Goal: Task Accomplishment & Management: Manage account settings

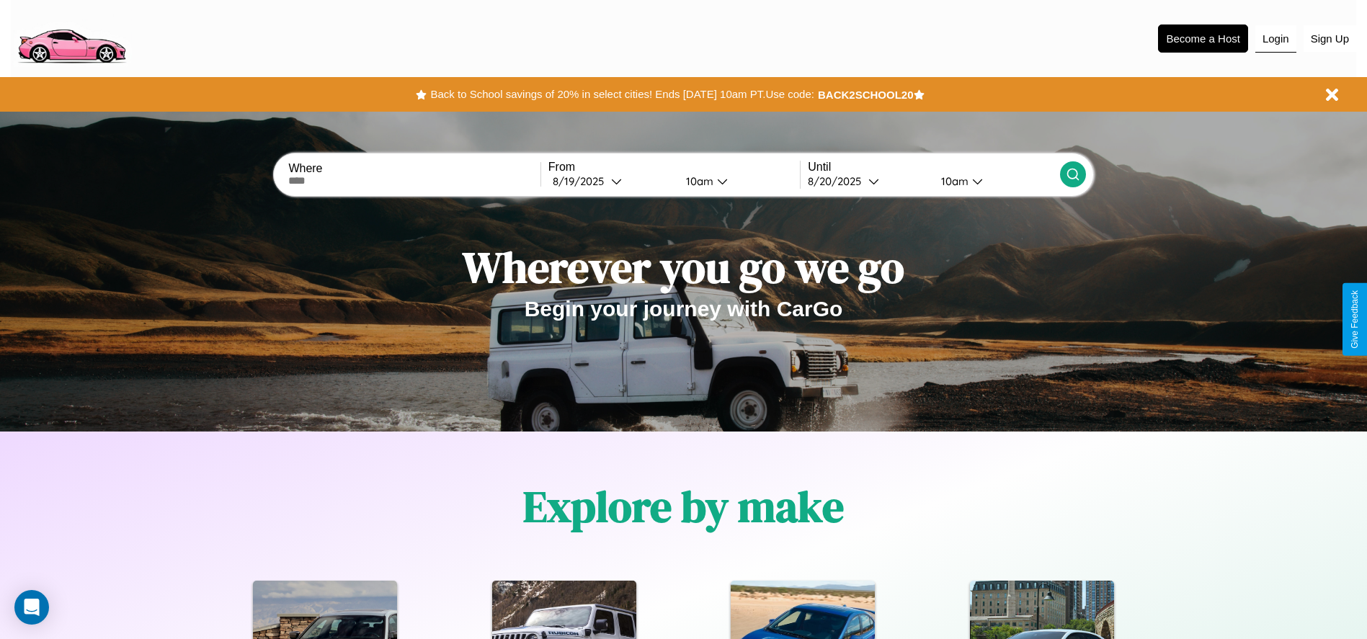
click at [1275, 38] on button "Login" at bounding box center [1275, 38] width 41 height 27
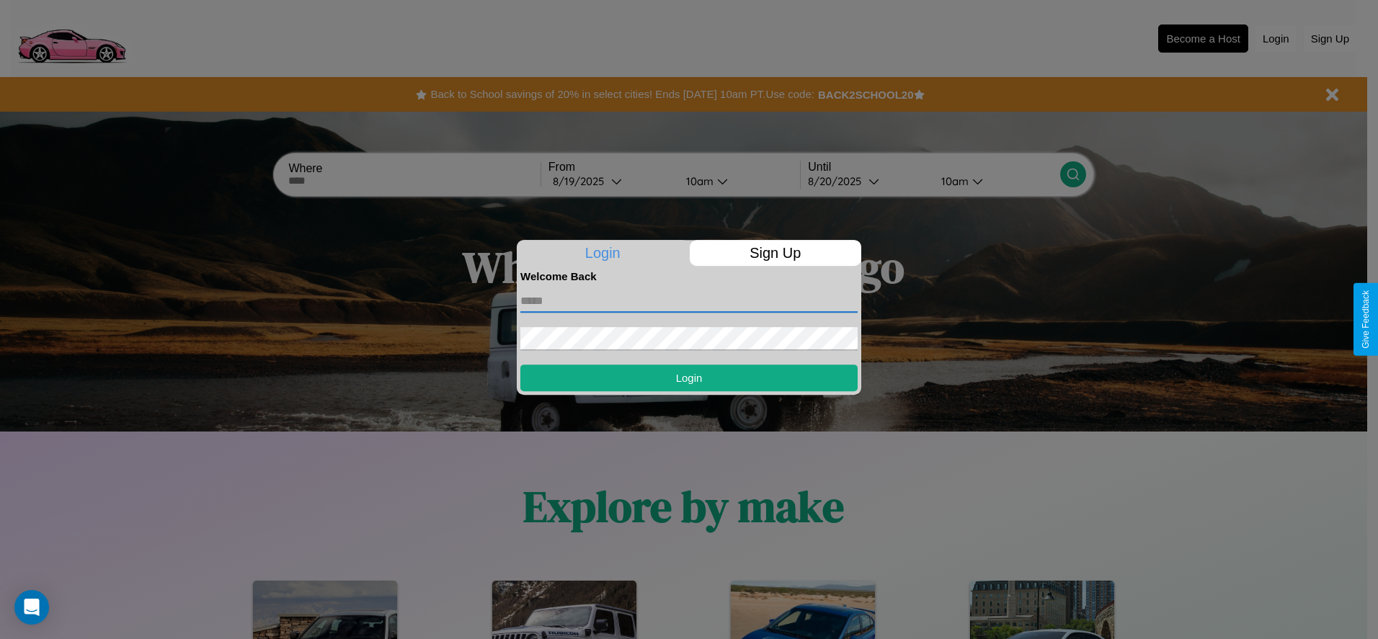
click at [689, 300] on input "text" at bounding box center [688, 301] width 337 height 23
type input "**********"
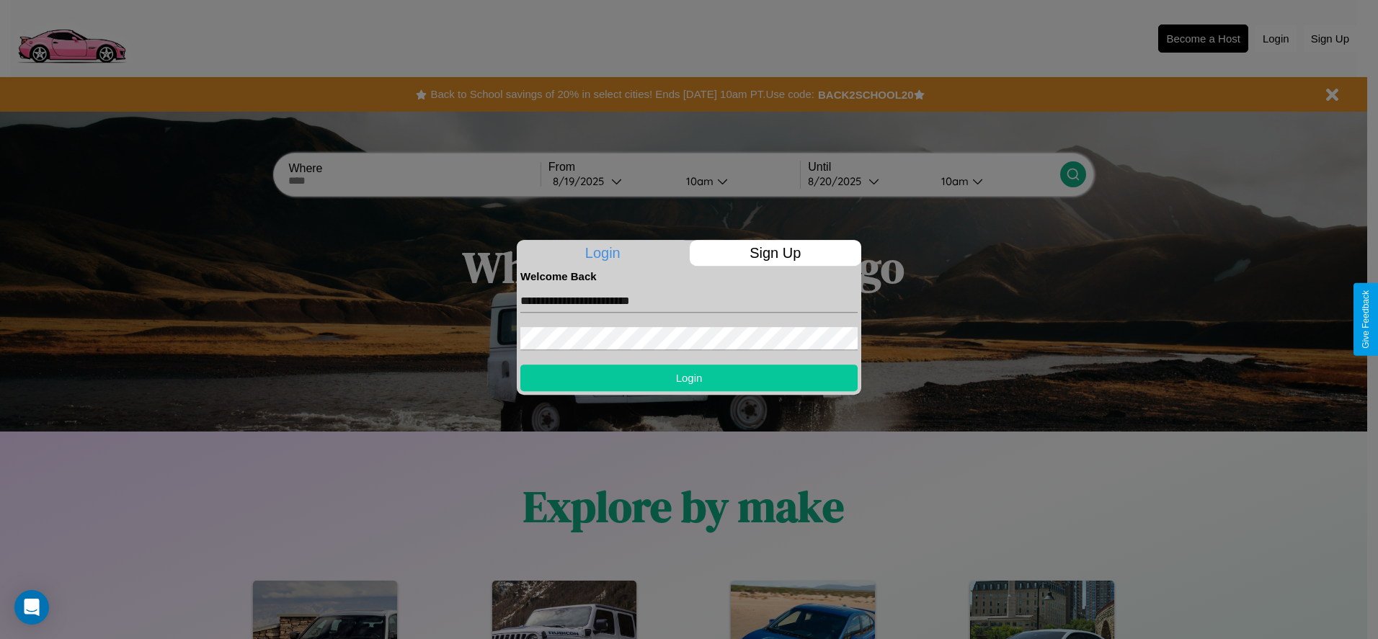
click at [689, 378] on button "Login" at bounding box center [688, 378] width 337 height 27
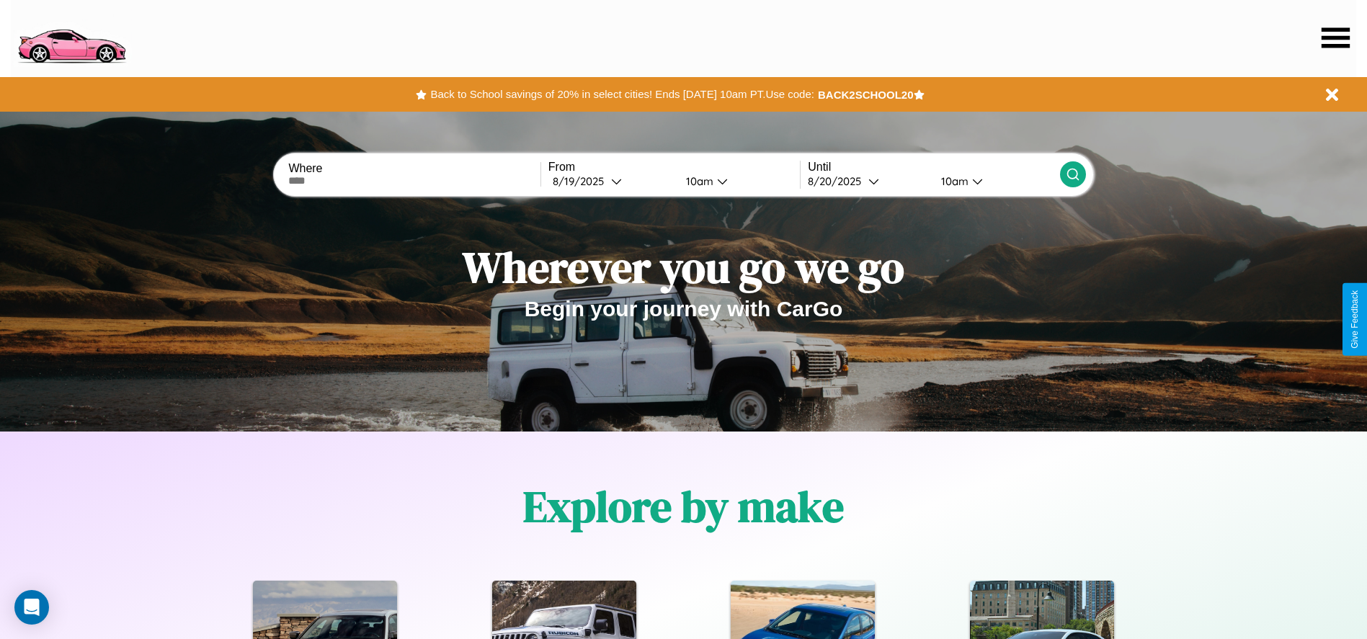
click at [1335, 37] on icon at bounding box center [1336, 37] width 28 height 20
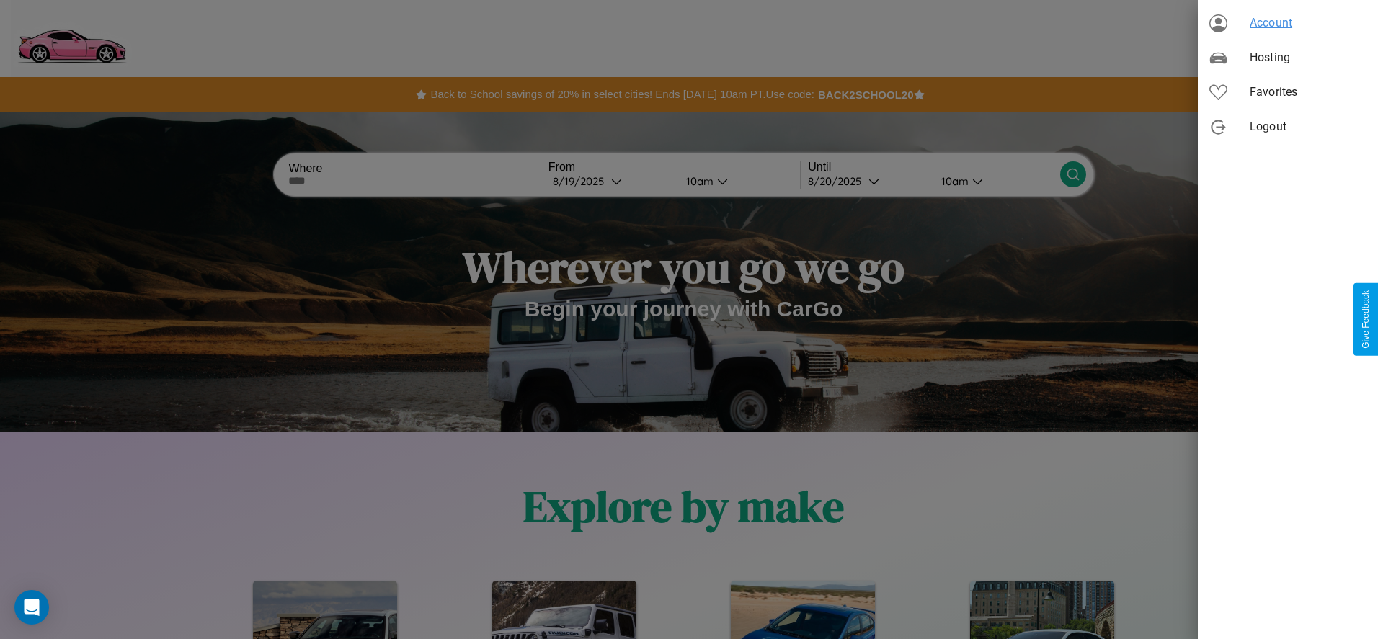
click at [1288, 23] on span "Account" at bounding box center [1307, 22] width 117 height 17
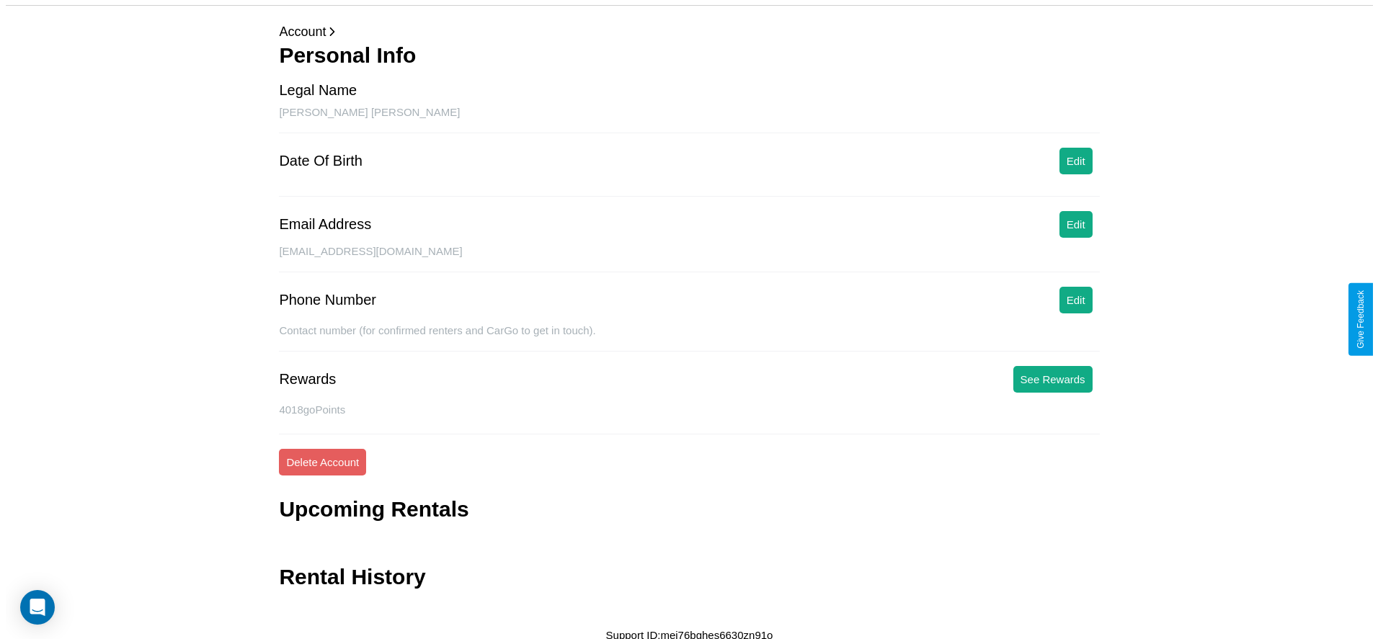
scroll to position [58, 0]
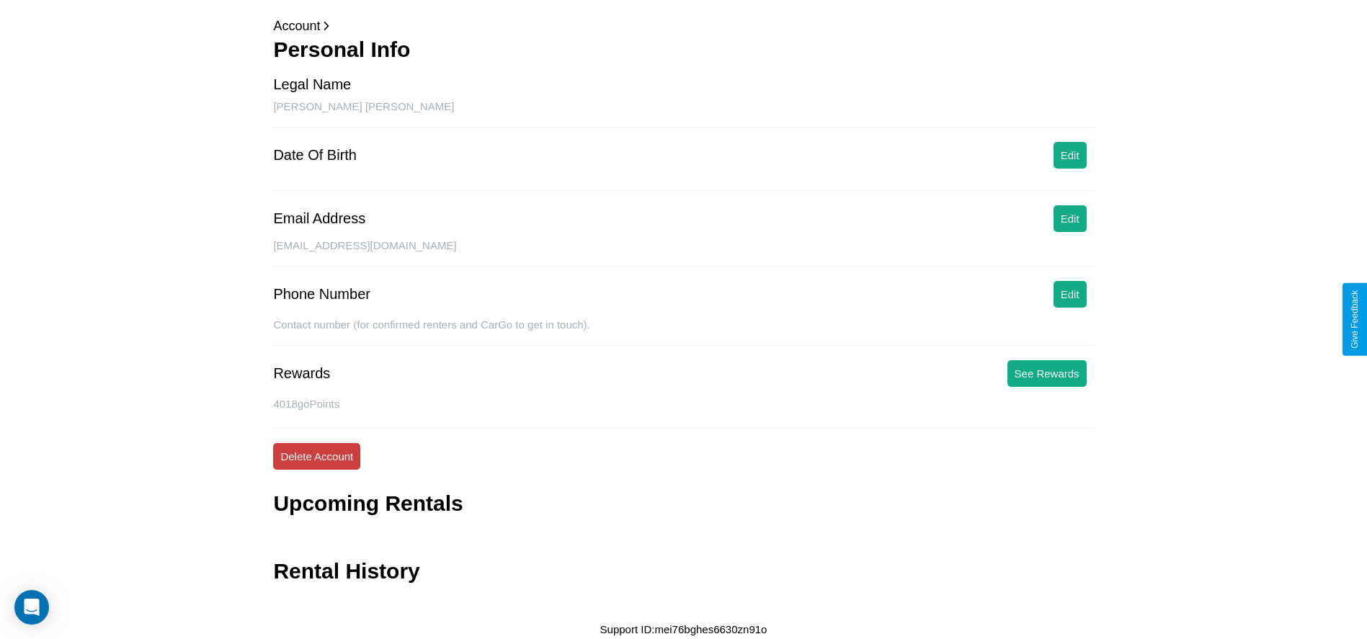
click at [316, 456] on button "Delete Account" at bounding box center [316, 456] width 87 height 27
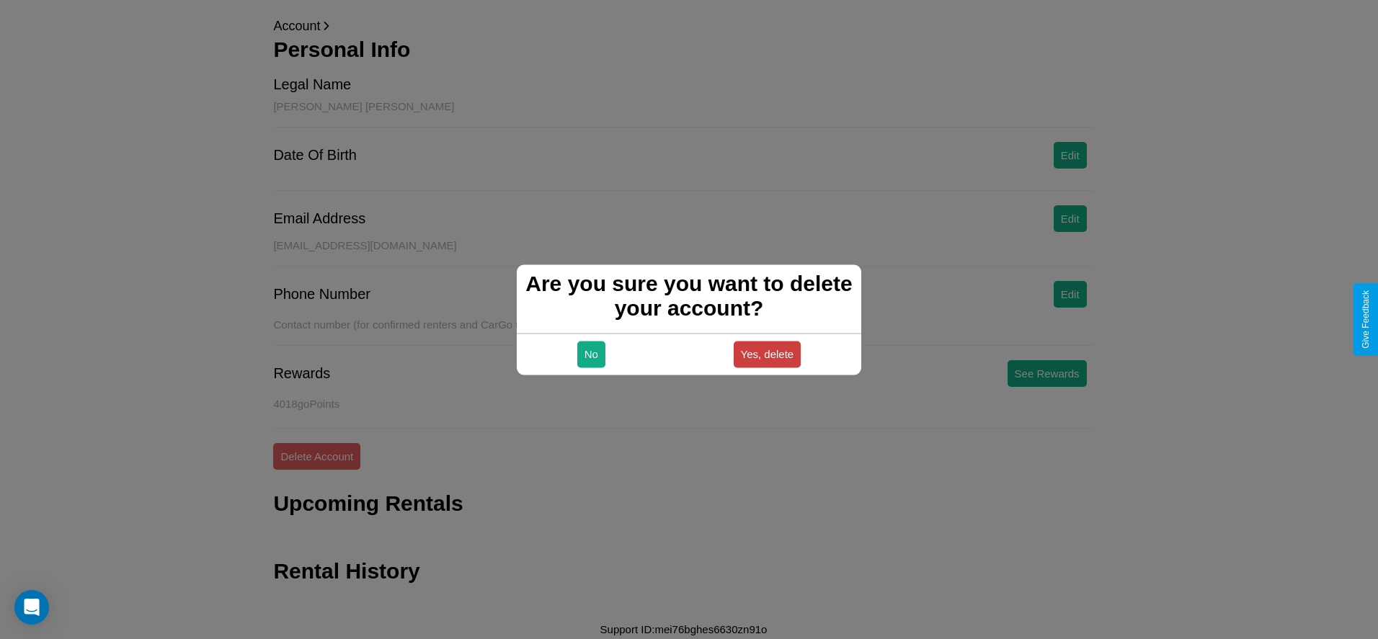
click at [767, 354] on button "Yes, delete" at bounding box center [768, 354] width 68 height 27
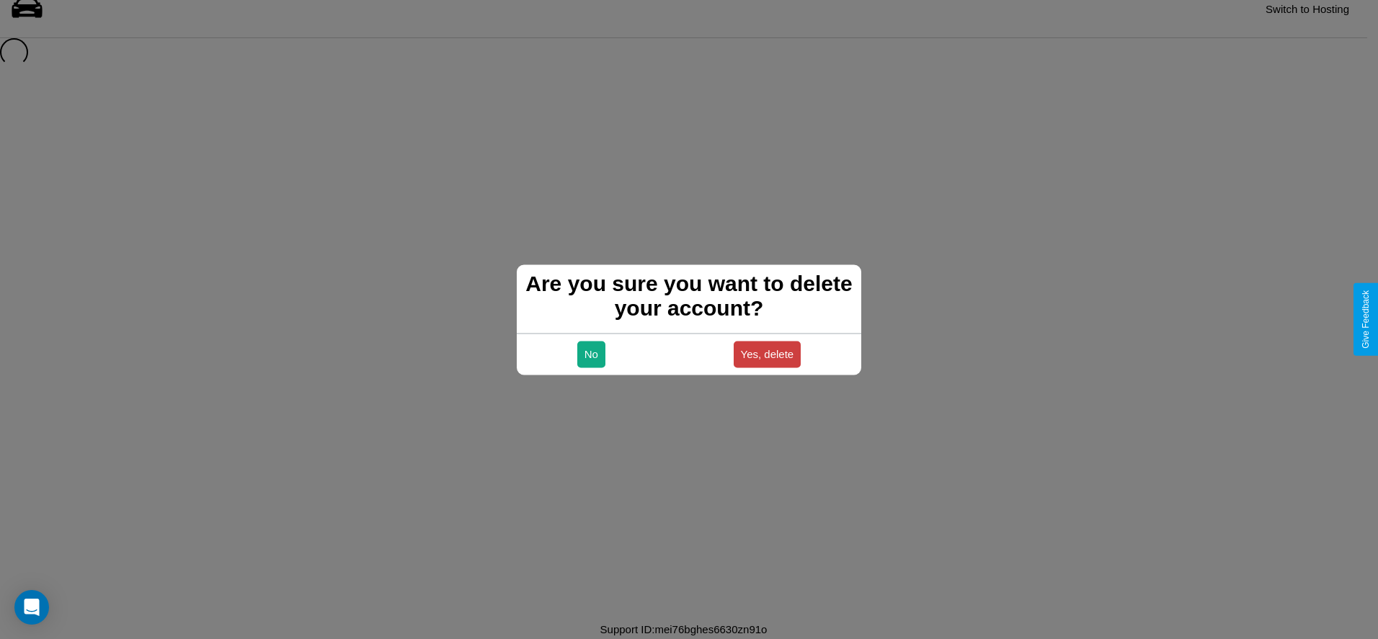
scroll to position [19, 0]
